Goal: Task Accomplishment & Management: Manage account settings

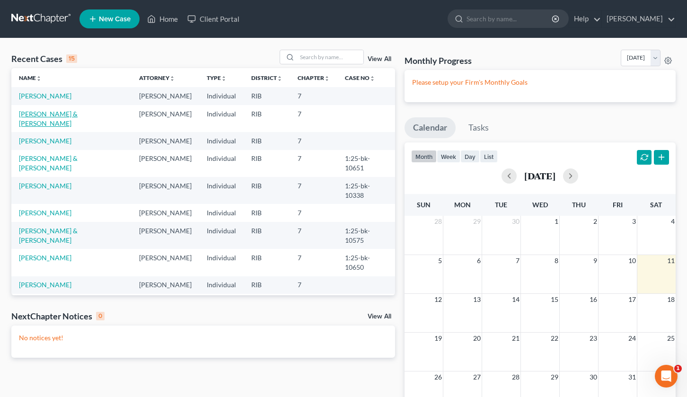
click at [50, 115] on link "[PERSON_NAME] & [PERSON_NAME]" at bounding box center [48, 119] width 59 height 18
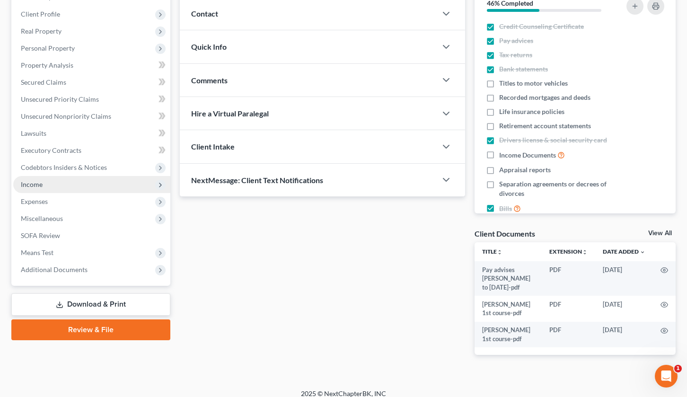
scroll to position [127, 0]
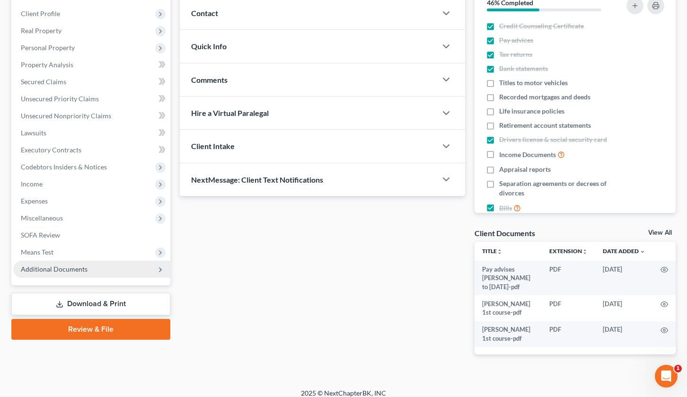
click at [55, 271] on span "Additional Documents" at bounding box center [54, 269] width 67 height 8
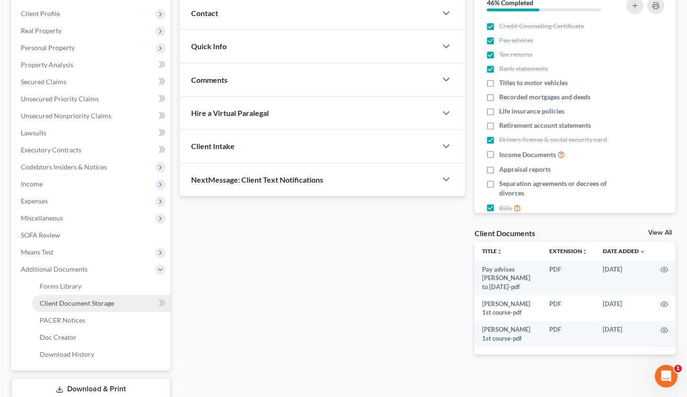
click at [80, 300] on span "Client Document Storage" at bounding box center [77, 303] width 74 height 8
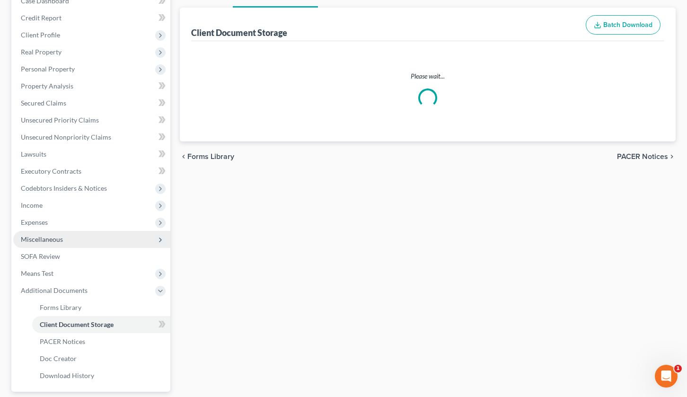
select select "0"
select select "5"
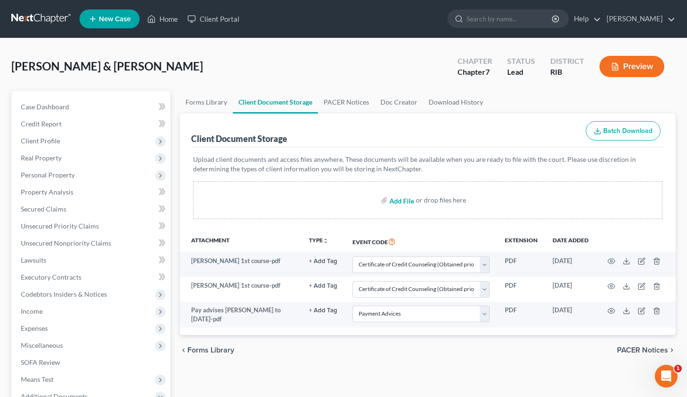
click at [397, 204] on input "file" at bounding box center [401, 200] width 23 height 17
type input "C:\fakepath\[PERSON_NAME] Declaration of no pay stubs.pdf"
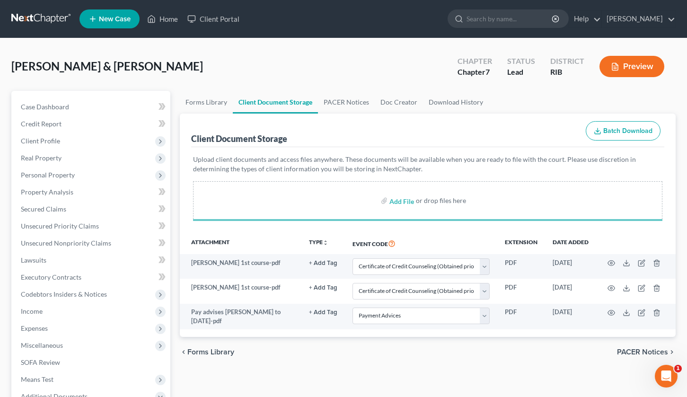
select select "0"
select select "5"
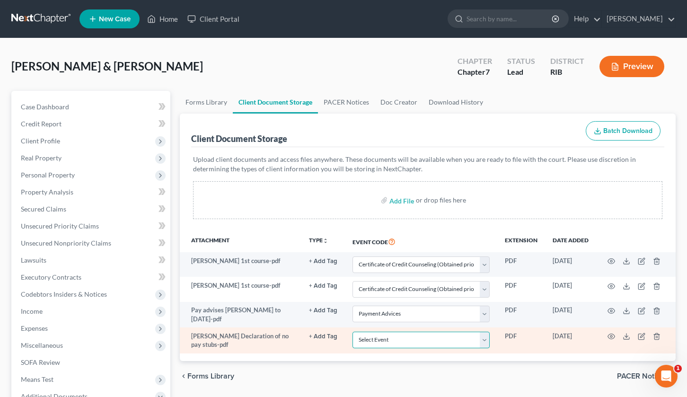
click at [488, 344] on select "Select Event Certificate of Credit Counseling (Obtained prior to filing) Chapte…" at bounding box center [421, 340] width 137 height 17
select select "5"
click at [353, 332] on select "Select Event Certificate of Credit Counseling (Obtained prior to filing) Chapte…" at bounding box center [421, 340] width 137 height 17
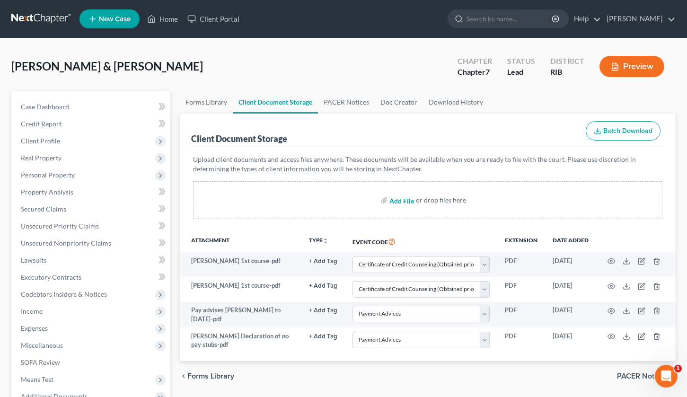
click at [400, 197] on input "file" at bounding box center [401, 200] width 23 height 17
type input "C:\fakepath\Means test for filing.pdf"
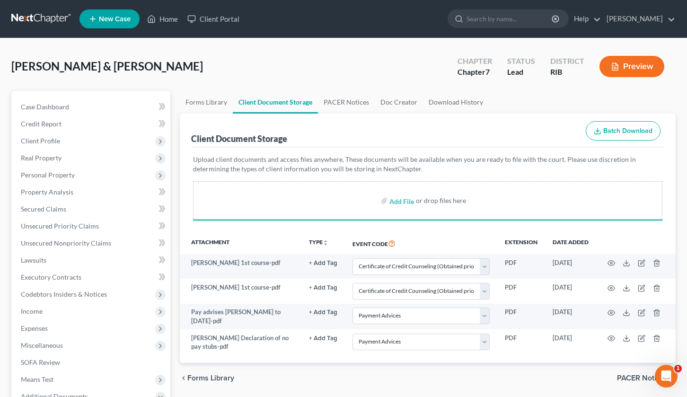
select select "0"
select select "5"
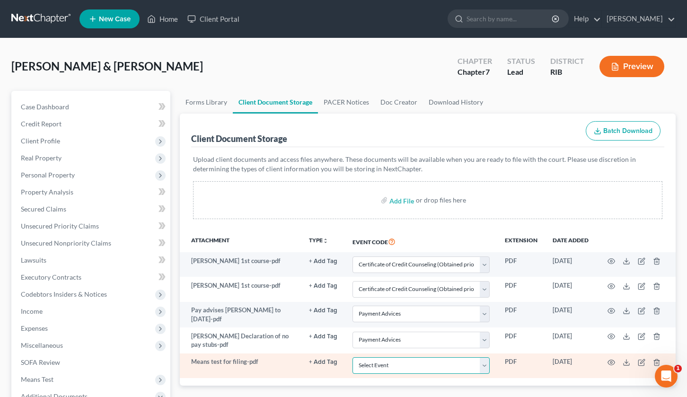
click at [486, 361] on select "Select Event Certificate of Credit Counseling (Obtained prior to filing) Chapte…" at bounding box center [421, 365] width 137 height 17
select select "3"
click at [353, 357] on select "Select Event Certificate of Credit Counseling (Obtained prior to filing) Chapte…" at bounding box center [421, 365] width 137 height 17
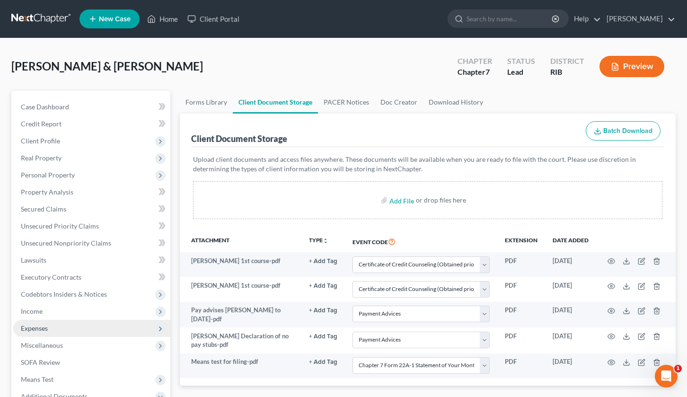
click at [53, 331] on span "Expenses" at bounding box center [91, 328] width 157 height 17
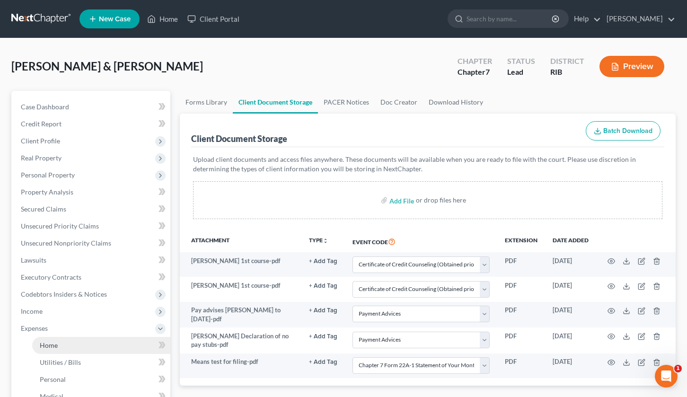
click at [64, 344] on link "Home" at bounding box center [101, 345] width 138 height 17
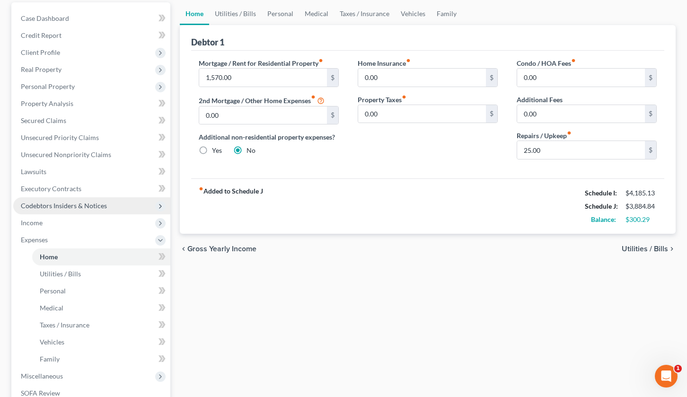
scroll to position [119, 0]
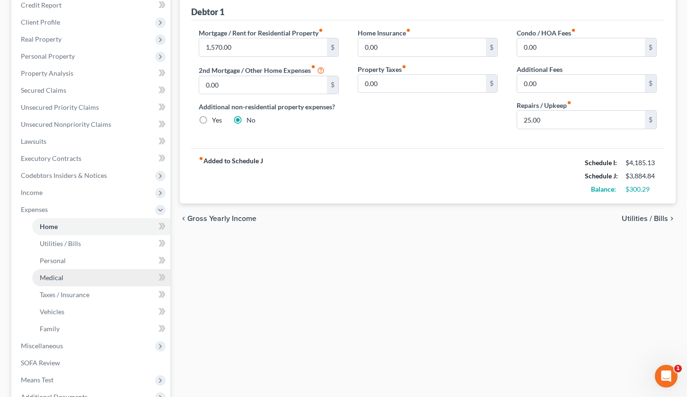
click at [76, 278] on link "Medical" at bounding box center [101, 277] width 138 height 17
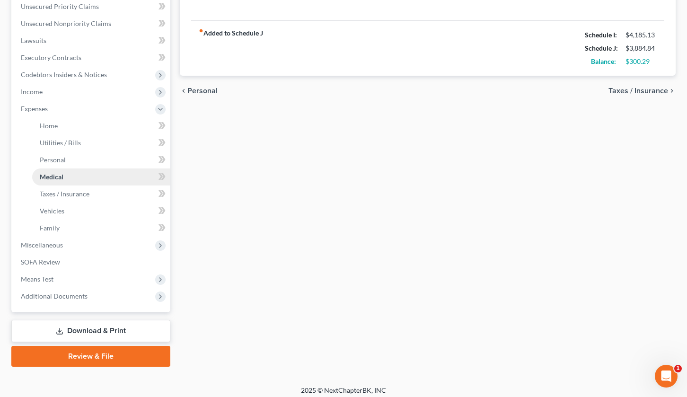
scroll to position [225, 0]
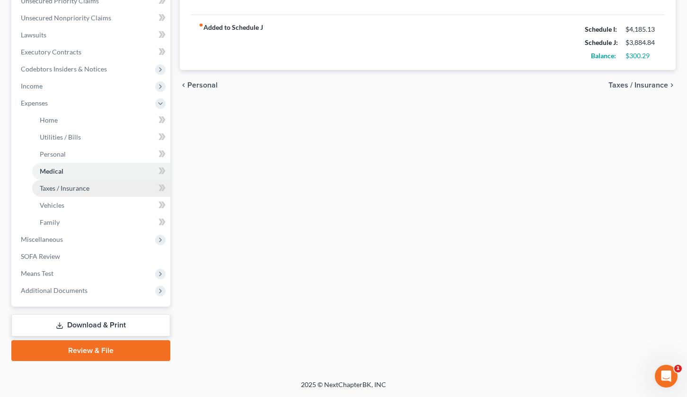
click at [65, 190] on span "Taxes / Insurance" at bounding box center [65, 188] width 50 height 8
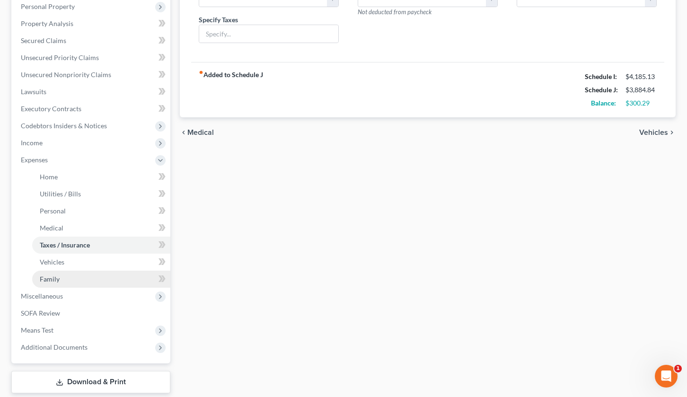
scroll to position [178, 0]
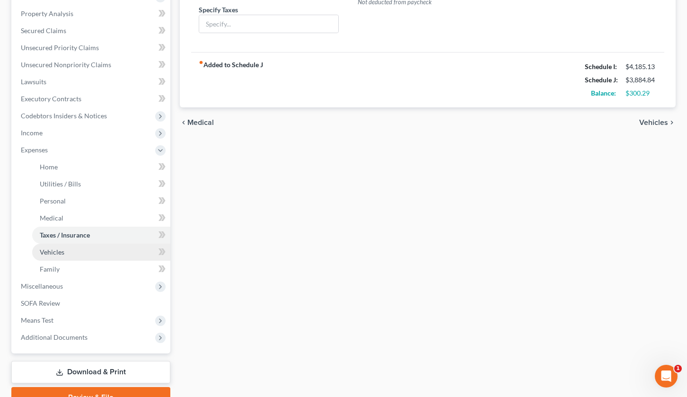
click at [62, 254] on span "Vehicles" at bounding box center [52, 252] width 25 height 8
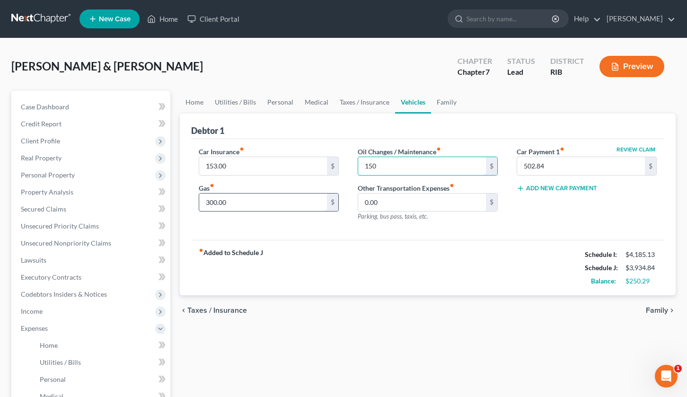
type input "150"
drag, startPoint x: 210, startPoint y: 205, endPoint x: 212, endPoint y: 211, distance: 5.9
click at [210, 205] on input "300.00" at bounding box center [263, 203] width 128 height 18
type input "350"
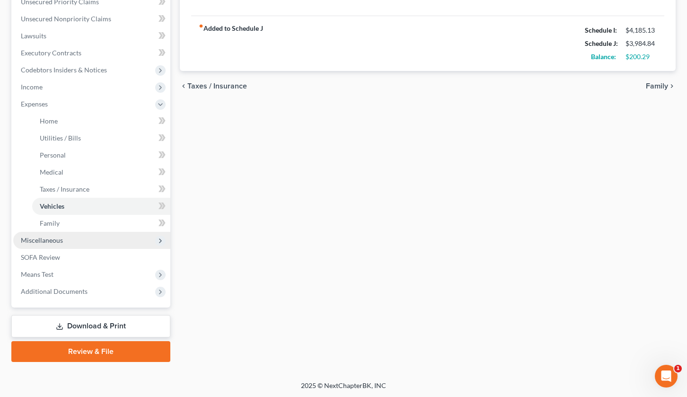
scroll to position [225, 0]
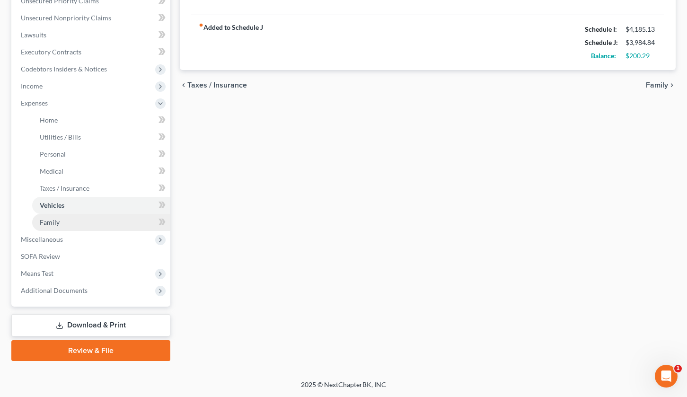
click at [82, 226] on link "Family" at bounding box center [101, 222] width 138 height 17
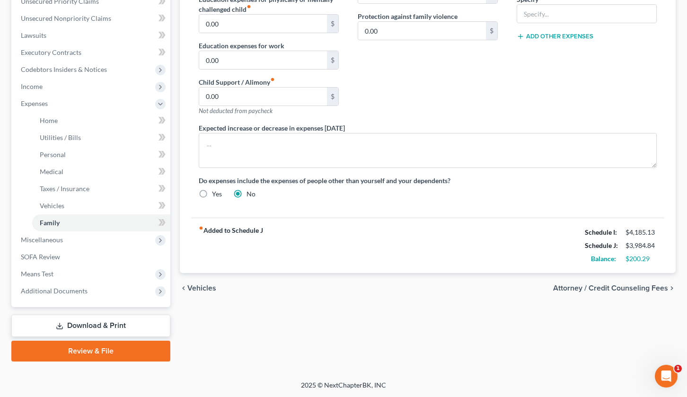
scroll to position [225, 0]
click at [85, 241] on span "Miscellaneous" at bounding box center [91, 239] width 157 height 17
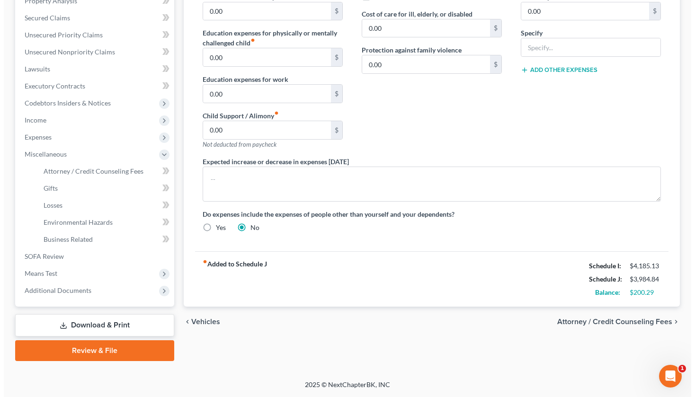
scroll to position [191, 0]
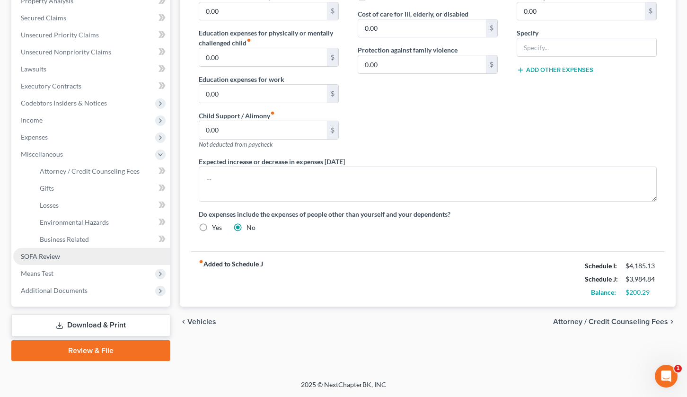
click at [71, 261] on link "SOFA Review" at bounding box center [91, 256] width 157 height 17
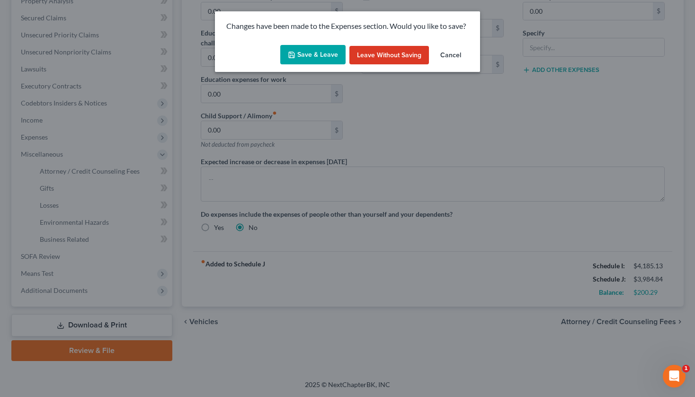
click at [315, 53] on button "Save & Leave" at bounding box center [312, 55] width 65 height 20
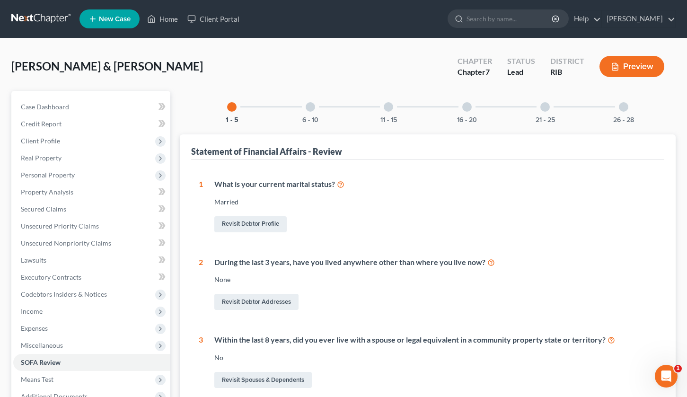
click at [309, 110] on div at bounding box center [310, 106] width 9 height 9
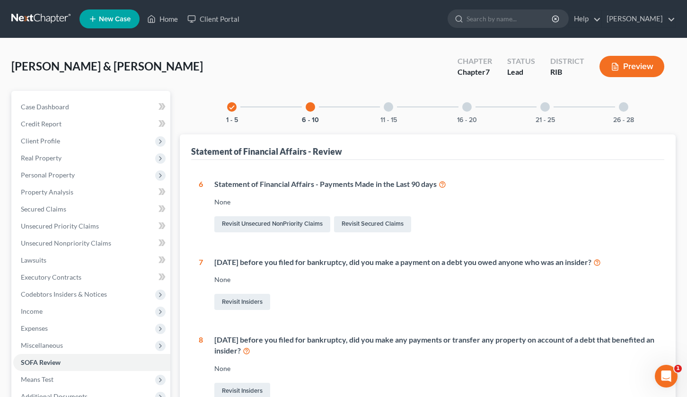
drag, startPoint x: 231, startPoint y: 108, endPoint x: 243, endPoint y: 146, distance: 39.8
click at [231, 108] on icon "check" at bounding box center [232, 107] width 7 height 7
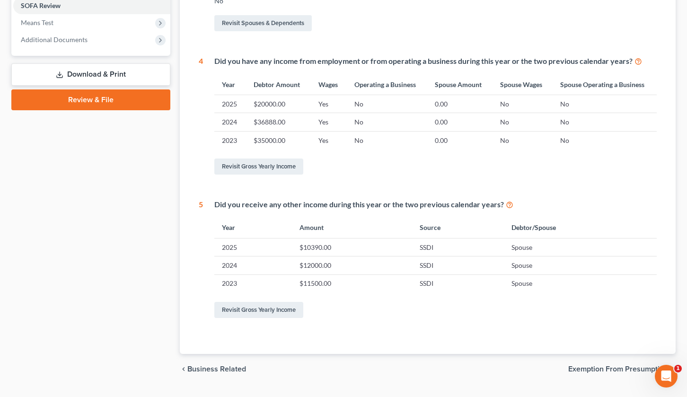
scroll to position [357, 0]
click at [260, 169] on link "Revisit Gross Yearly Income" at bounding box center [258, 166] width 89 height 16
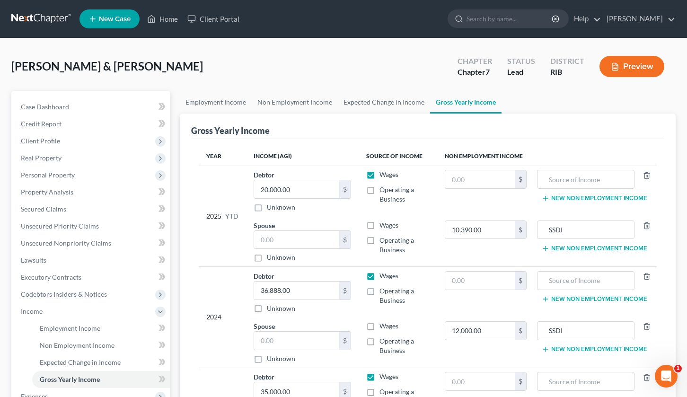
drag, startPoint x: 266, startPoint y: 192, endPoint x: 264, endPoint y: 208, distance: 16.2
click at [266, 192] on input "20,000.00" at bounding box center [296, 189] width 85 height 18
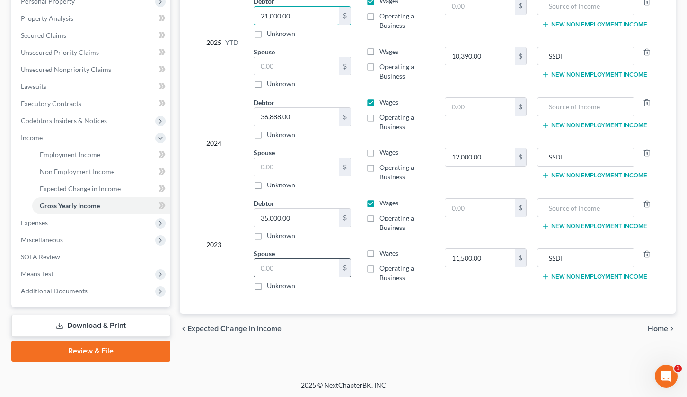
scroll to position [174, 0]
type input "21,000.00"
click at [656, 330] on span "Home" at bounding box center [658, 329] width 20 height 8
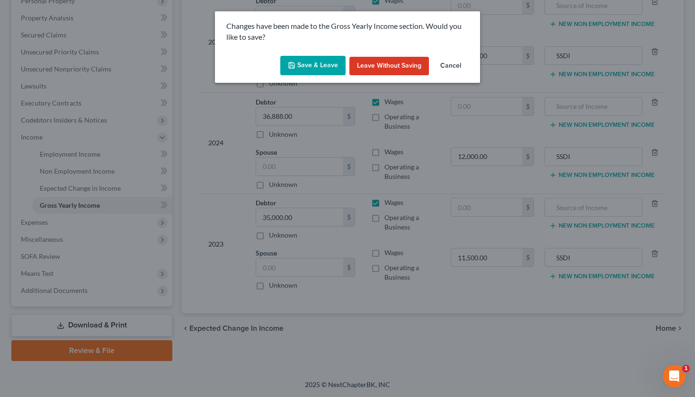
drag, startPoint x: 314, startPoint y: 62, endPoint x: 309, endPoint y: 76, distance: 14.9
click at [315, 63] on button "Save & Leave" at bounding box center [312, 66] width 65 height 20
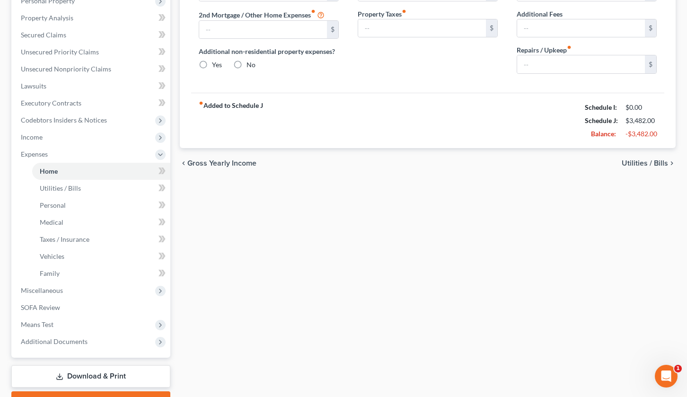
type input "1,570.00"
type input "0.00"
radio input "true"
type input "0.00"
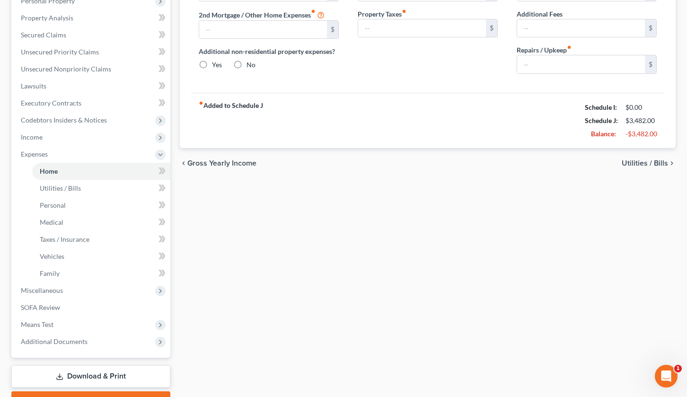
type input "0.00"
type input "25.00"
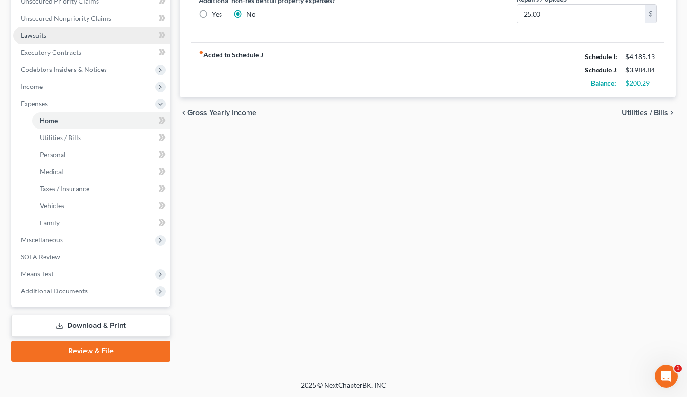
scroll to position [225, 0]
drag, startPoint x: 109, startPoint y: 256, endPoint x: 232, endPoint y: 144, distance: 166.2
click at [109, 256] on link "SOFA Review" at bounding box center [91, 256] width 157 height 17
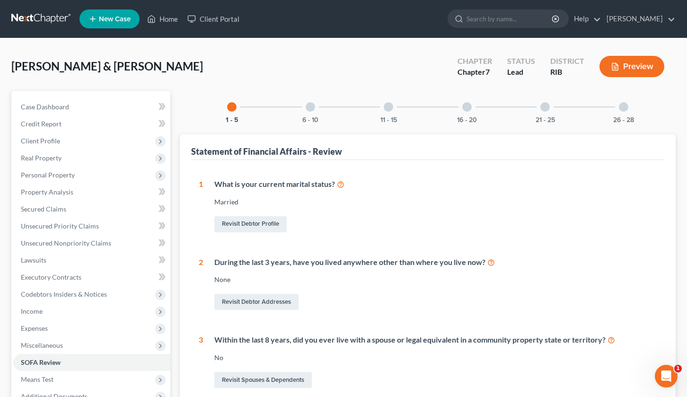
click at [311, 108] on div at bounding box center [310, 106] width 9 height 9
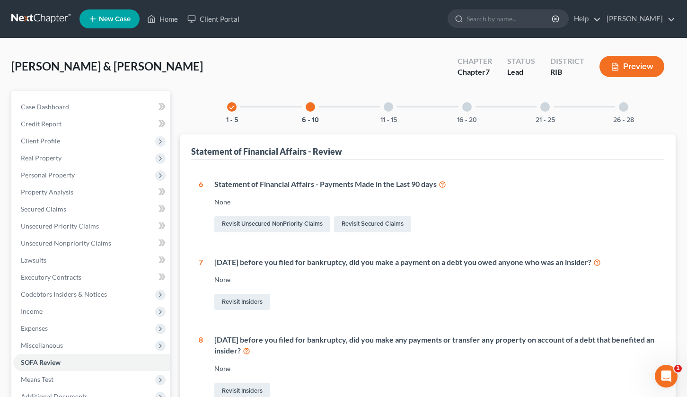
click at [391, 106] on div at bounding box center [388, 106] width 9 height 9
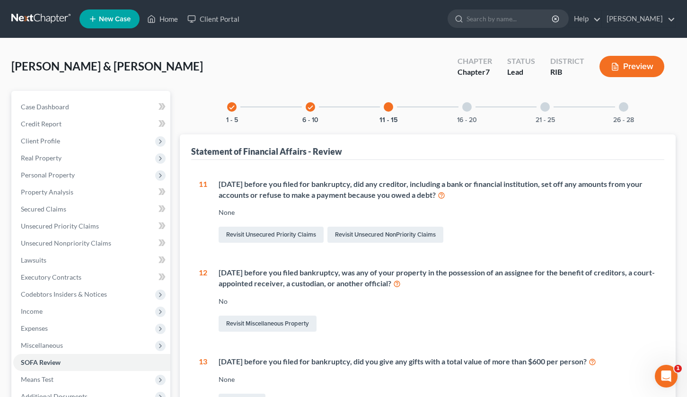
click at [472, 109] on div "16 - 20" at bounding box center [467, 107] width 32 height 32
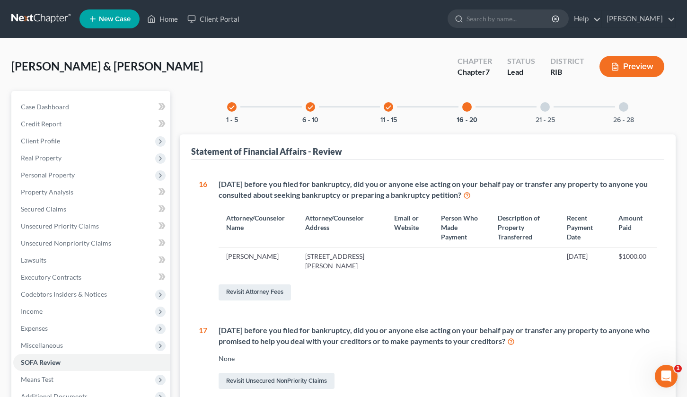
click at [545, 107] on div at bounding box center [545, 106] width 9 height 9
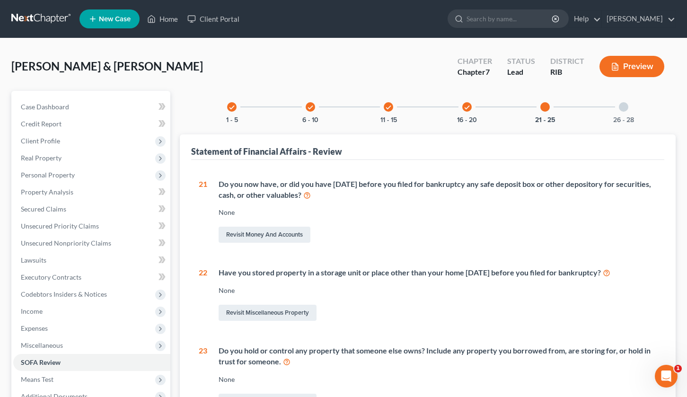
click at [623, 107] on div at bounding box center [623, 106] width 9 height 9
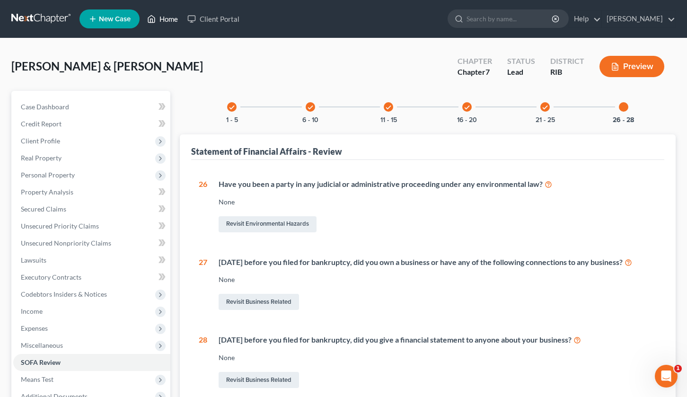
click at [171, 21] on link "Home" at bounding box center [163, 18] width 40 height 17
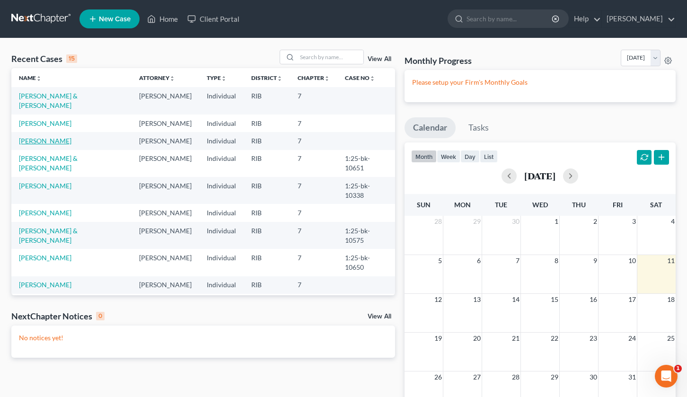
click at [46, 137] on link "[PERSON_NAME]" at bounding box center [45, 141] width 53 height 8
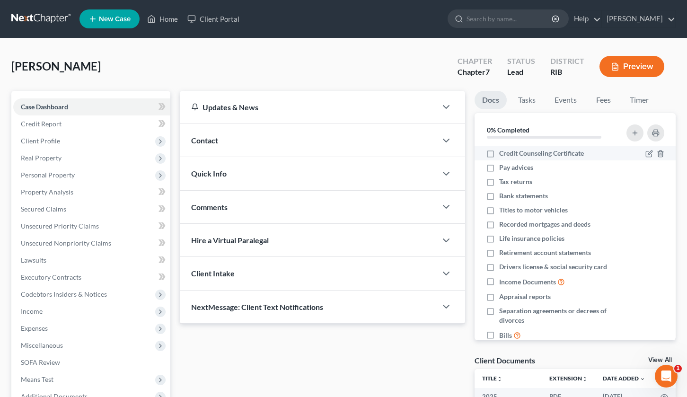
click at [499, 152] on label "Credit Counseling Certificate" at bounding box center [541, 153] width 85 height 9
click at [503, 152] on input "Credit Counseling Certificate" at bounding box center [506, 152] width 6 height 6
checkbox input "true"
drag, startPoint x: 492, startPoint y: 181, endPoint x: 478, endPoint y: 198, distance: 21.9
click at [499, 181] on label "Tax returns" at bounding box center [515, 181] width 33 height 9
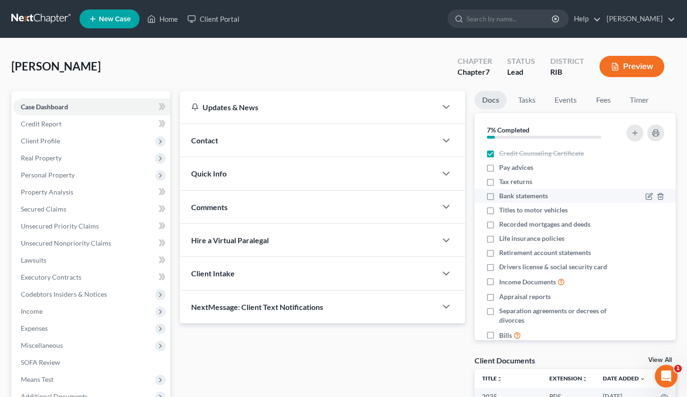
click at [503, 181] on input "Tax returns" at bounding box center [506, 180] width 6 height 6
checkbox input "true"
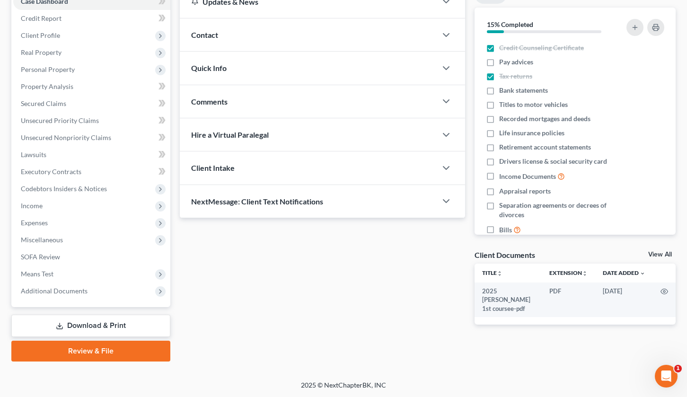
scroll to position [106, 0]
drag, startPoint x: 90, startPoint y: 295, endPoint x: 244, endPoint y: 231, distance: 166.8
click at [90, 295] on span "Additional Documents" at bounding box center [91, 290] width 157 height 17
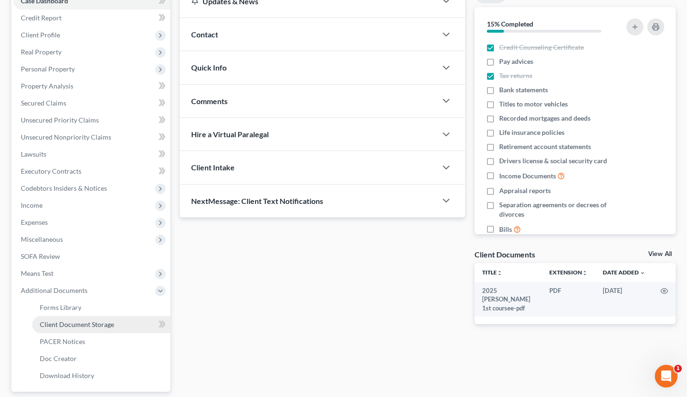
click at [110, 330] on link "Client Document Storage" at bounding box center [101, 324] width 138 height 17
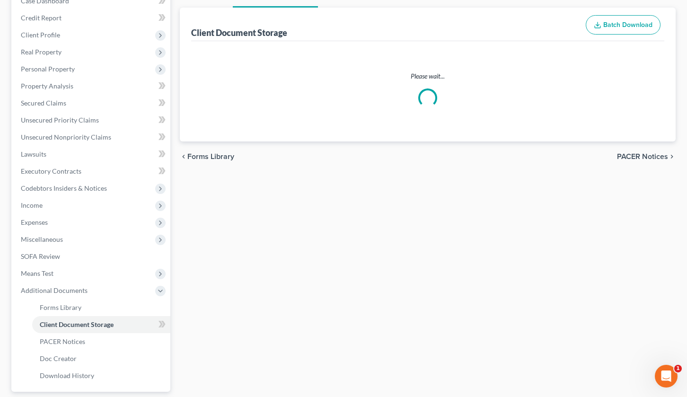
select select "0"
